Goal: Information Seeking & Learning: Check status

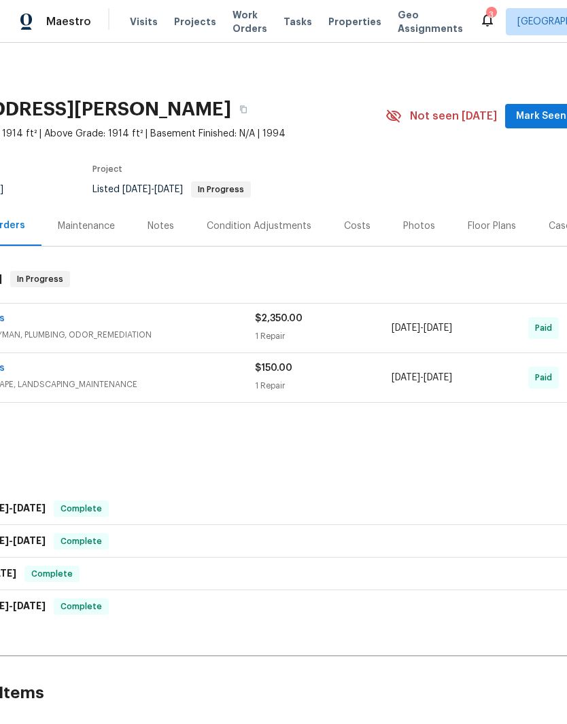
scroll to position [0, 108]
click at [539, 115] on span "Mark Seen" at bounding box center [540, 116] width 50 height 17
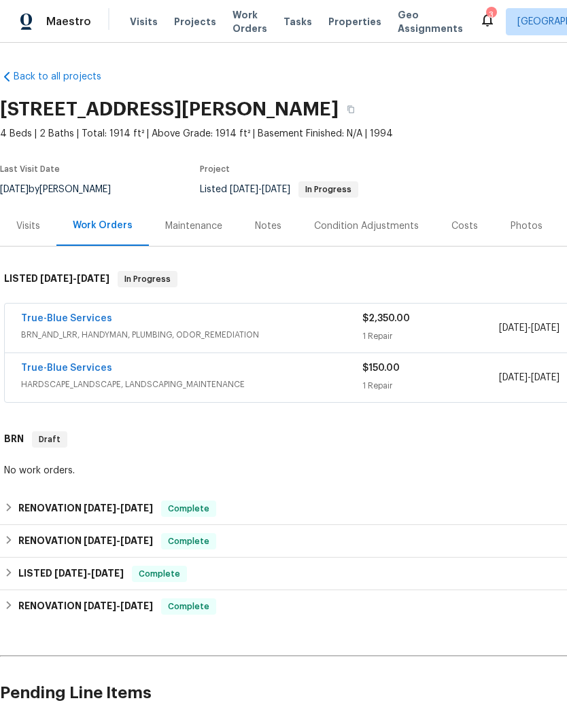
scroll to position [0, 0]
click at [156, 326] on div "True-Blue Services" at bounding box center [191, 320] width 341 height 16
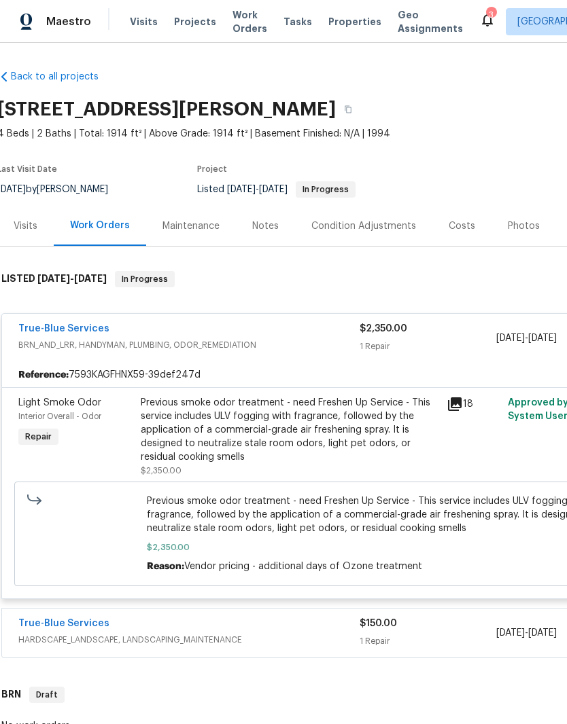
scroll to position [0, 3]
click at [24, 229] on div "Visits" at bounding box center [26, 227] width 24 height 14
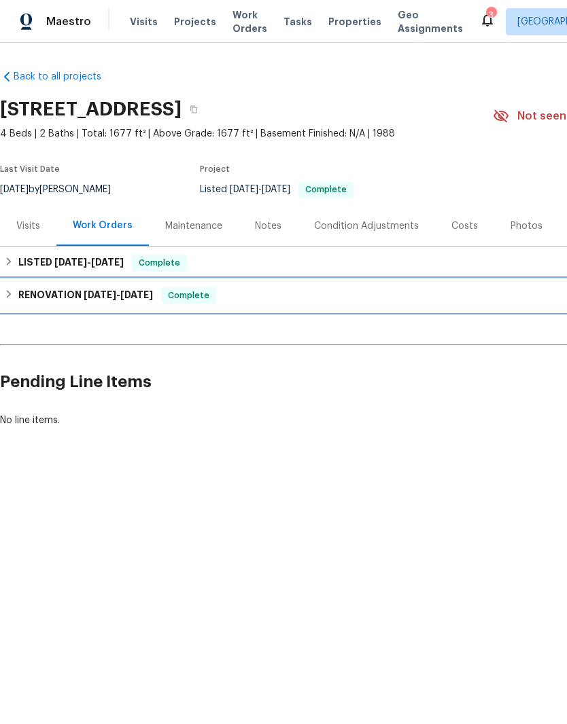
click at [9, 300] on div "RENOVATION [DATE] - [DATE] Complete" at bounding box center [384, 295] width 760 height 16
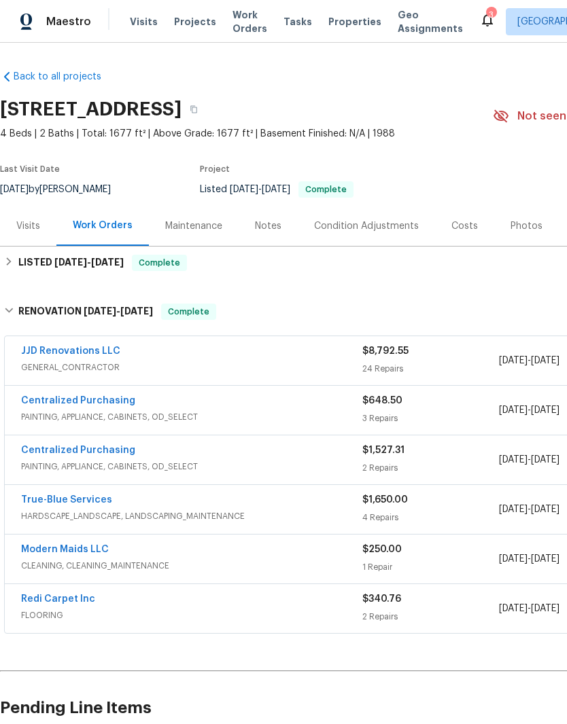
click at [455, 506] on div "$1,650.00" at bounding box center [430, 500] width 137 height 14
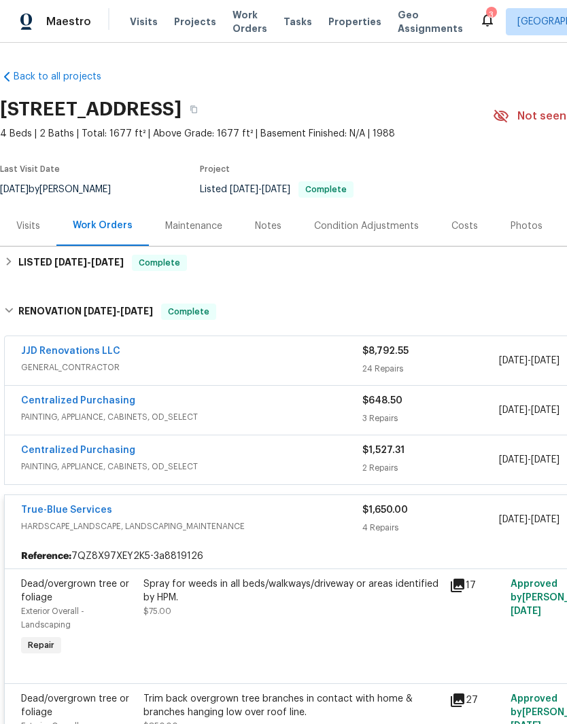
click at [17, 224] on div "Visits" at bounding box center [28, 227] width 24 height 14
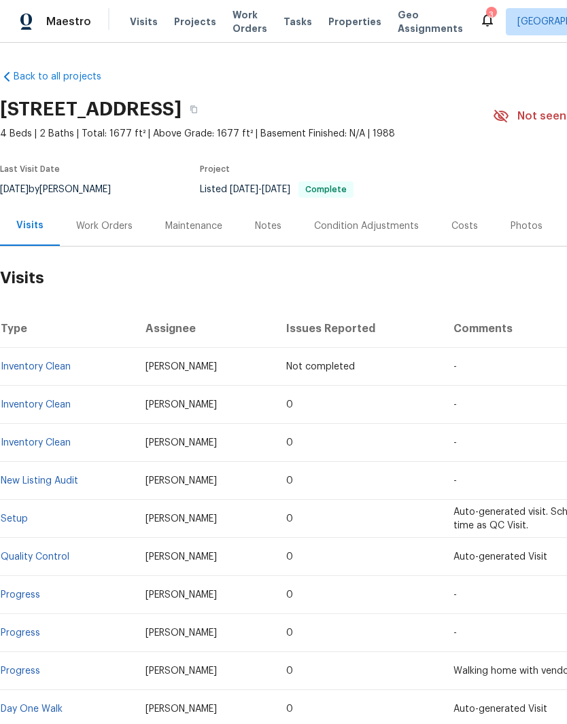
click at [75, 480] on link "New Listing Audit" at bounding box center [39, 481] width 77 height 10
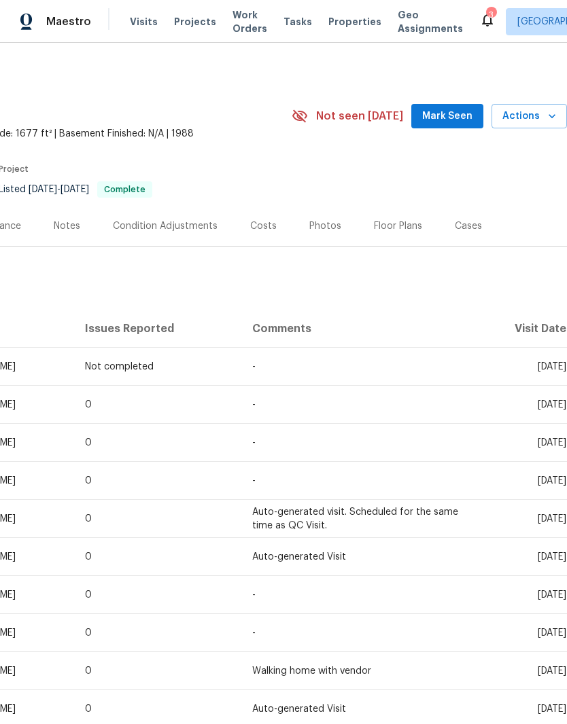
scroll to position [0, 201]
click at [454, 117] on span "Mark Seen" at bounding box center [447, 116] width 50 height 17
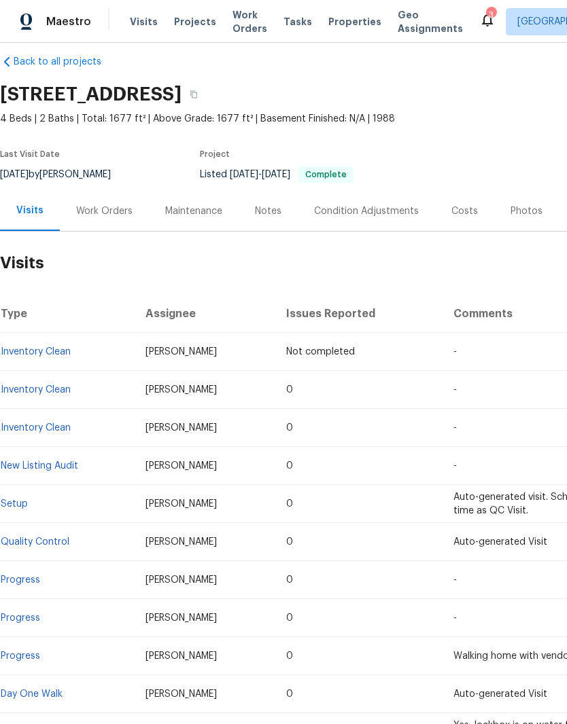
scroll to position [17, 0]
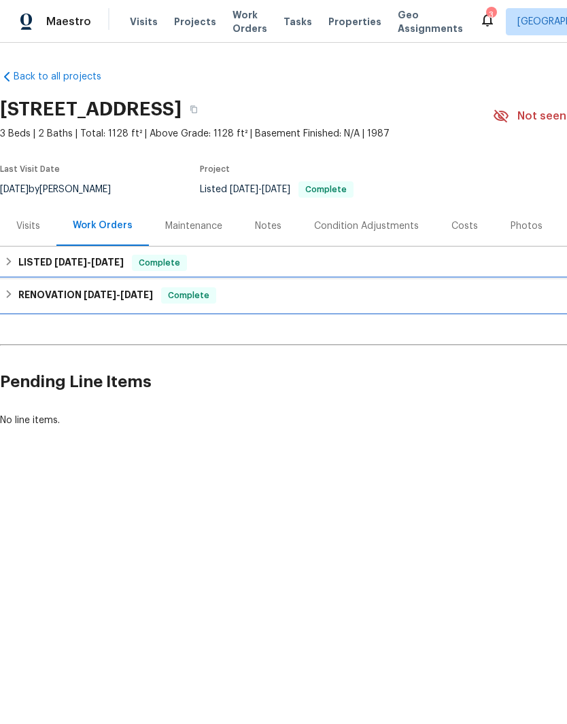
click at [13, 301] on div "RENOVATION 9/22/25 - 9/30/25 Complete" at bounding box center [384, 295] width 760 height 16
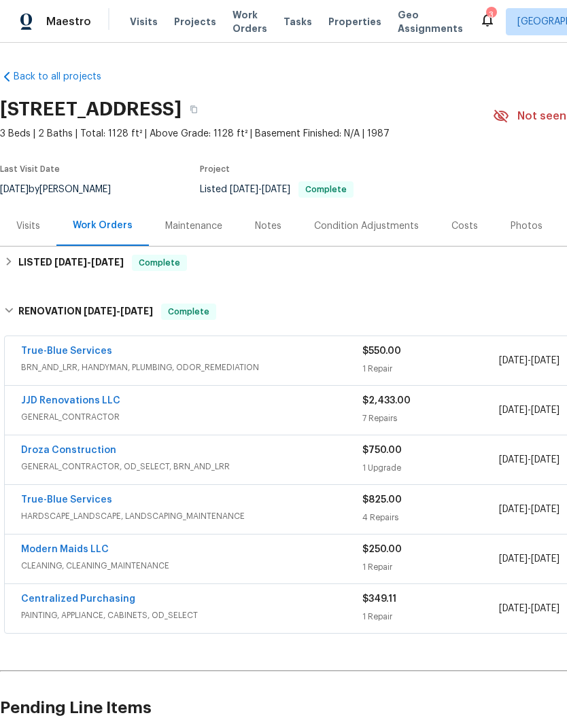
click at [446, 355] on div "$550.00" at bounding box center [430, 352] width 137 height 14
